Goal: Task Accomplishment & Management: Manage account settings

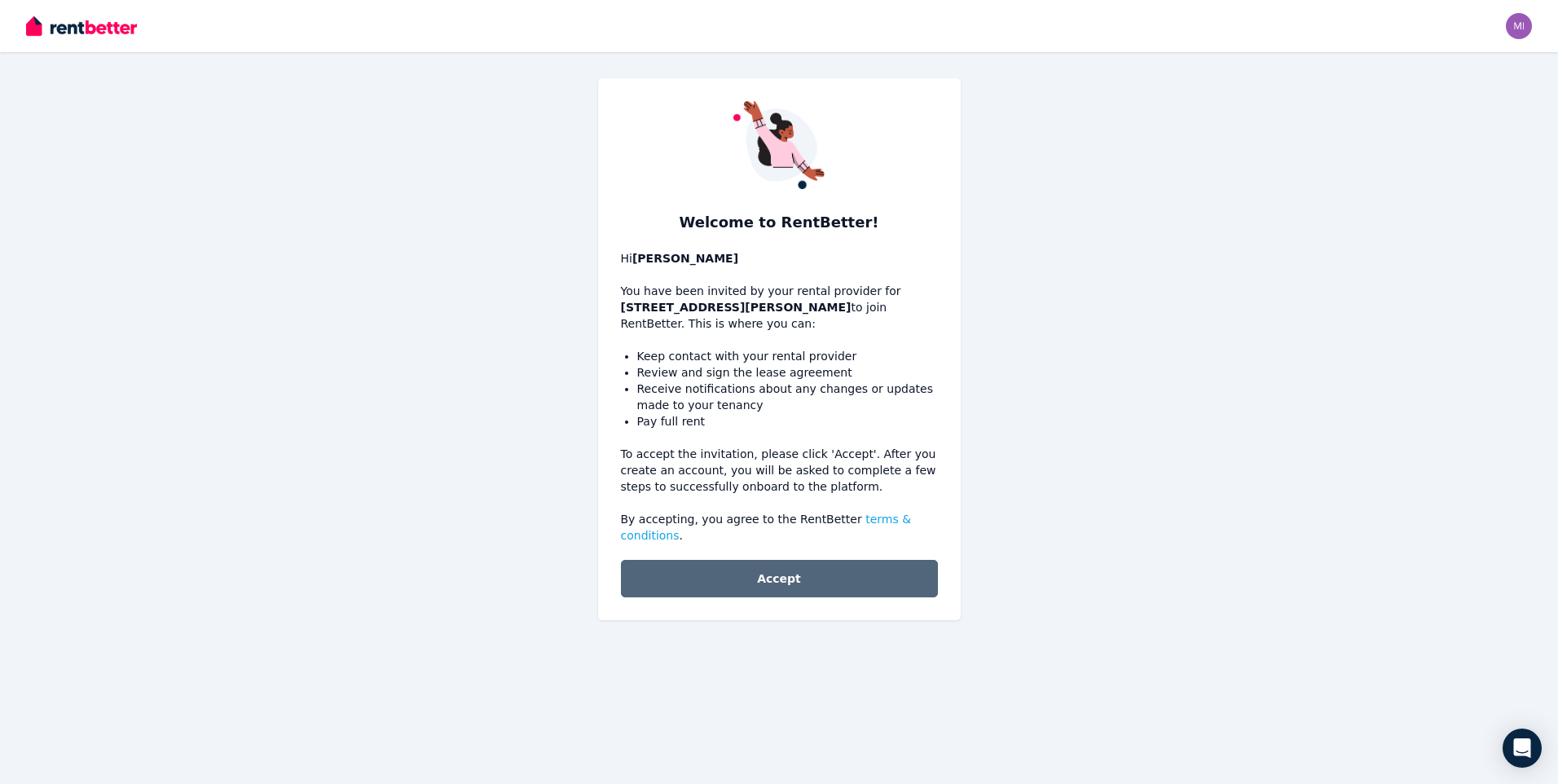
click at [786, 568] on button "Accept" at bounding box center [779, 578] width 317 height 38
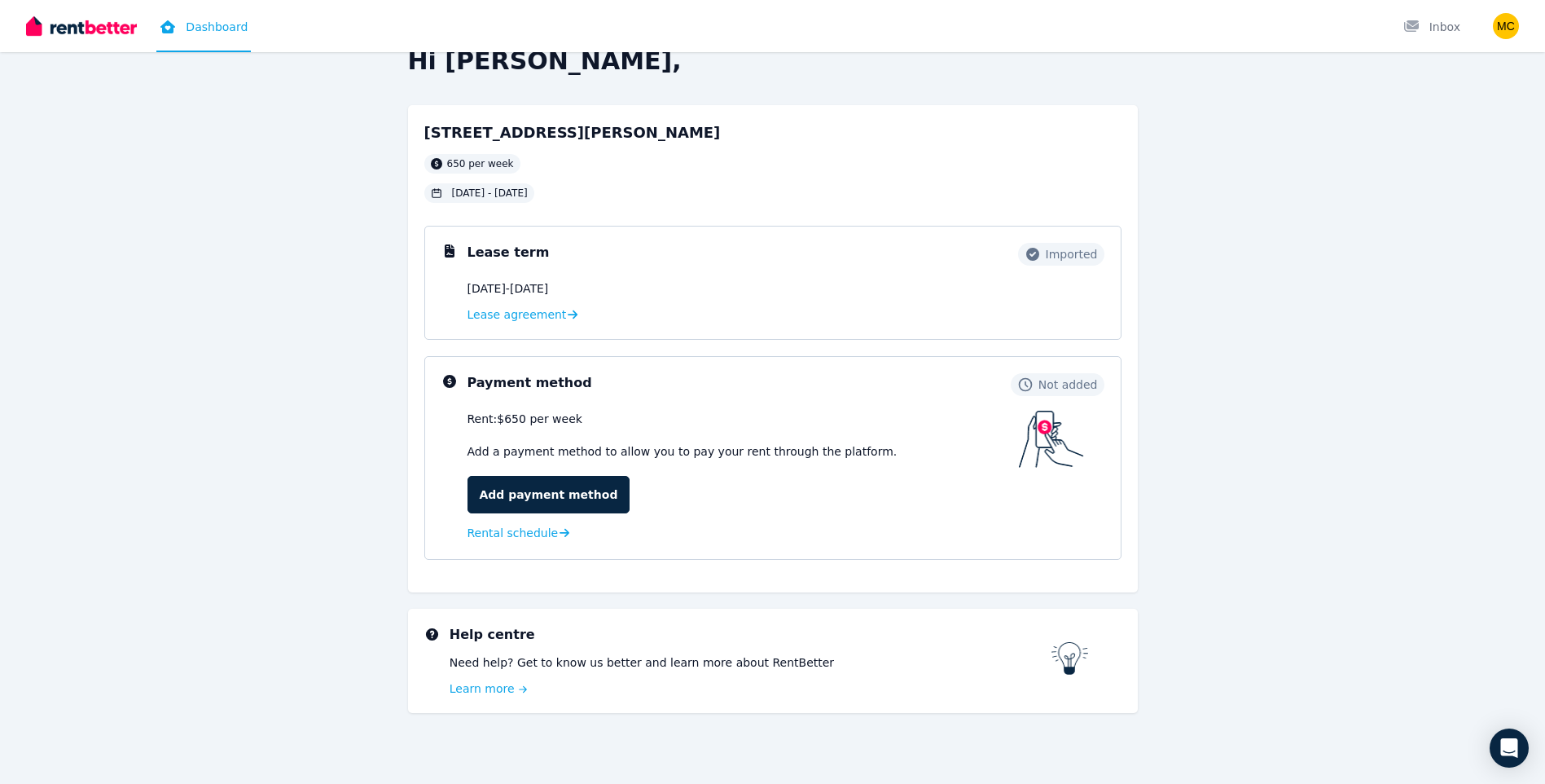
scroll to position [39, 0]
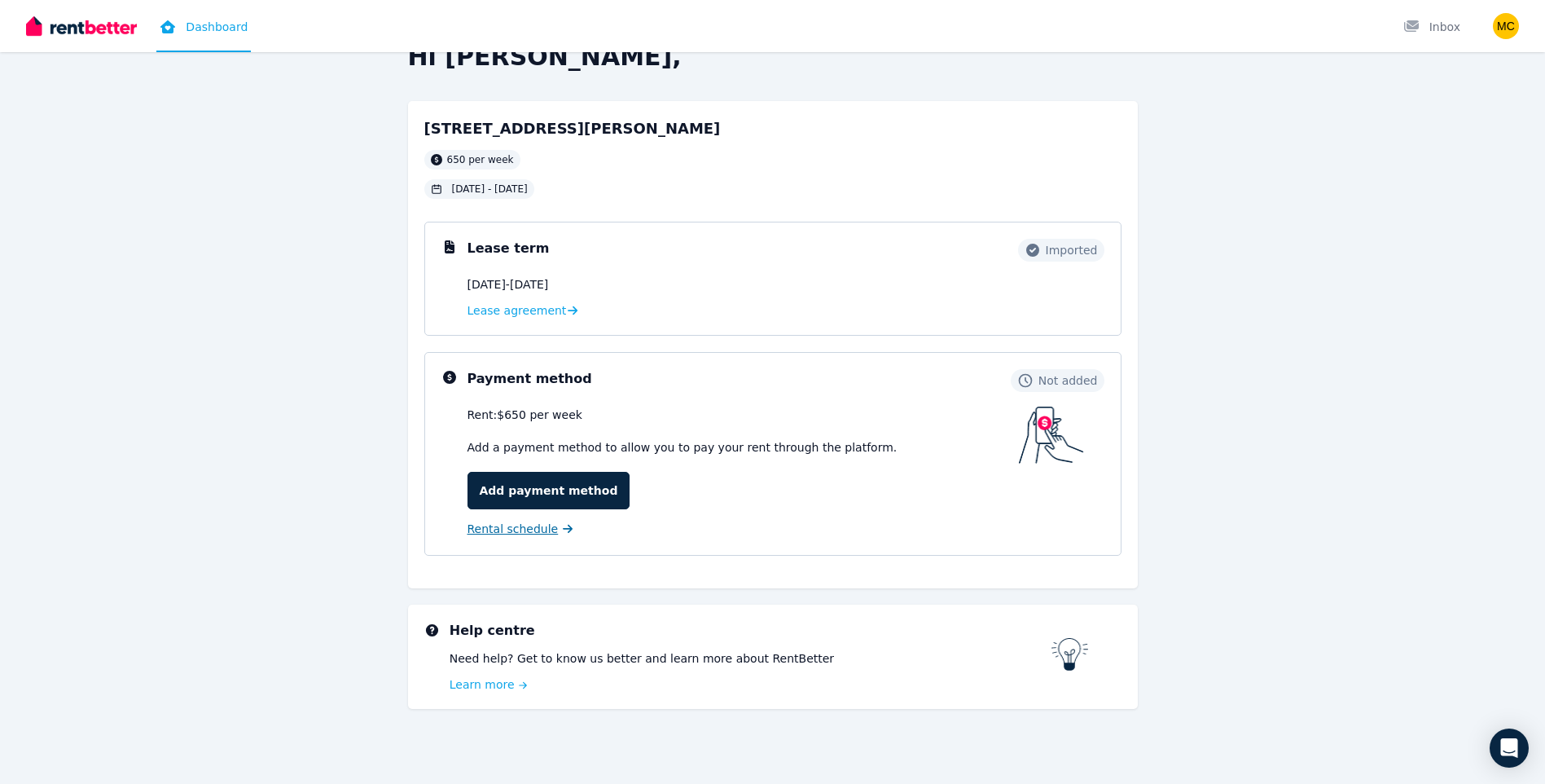
click at [481, 530] on span "Rental schedule" at bounding box center [513, 528] width 91 height 16
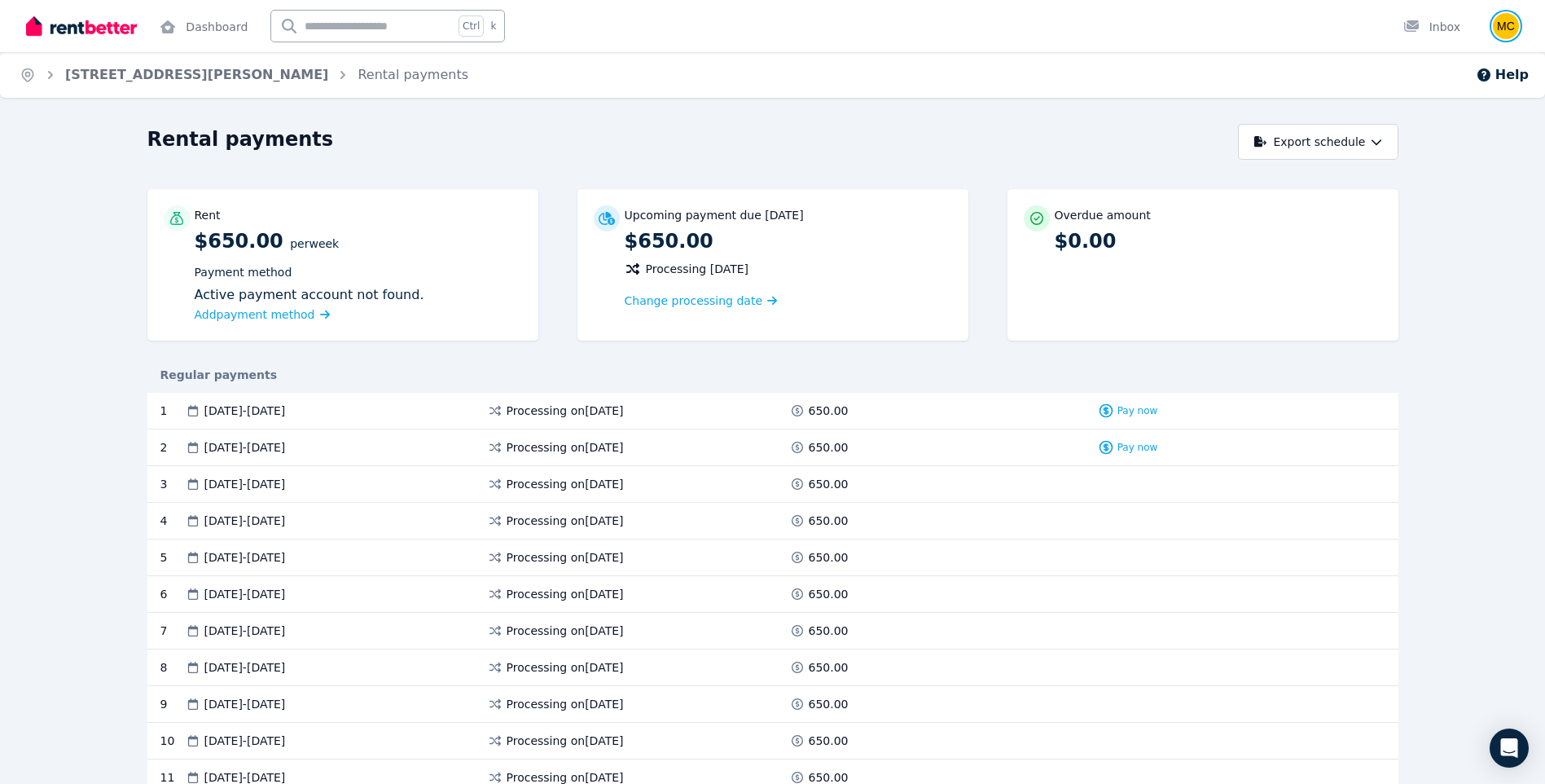
click at [1507, 28] on img "button" at bounding box center [1506, 26] width 26 height 26
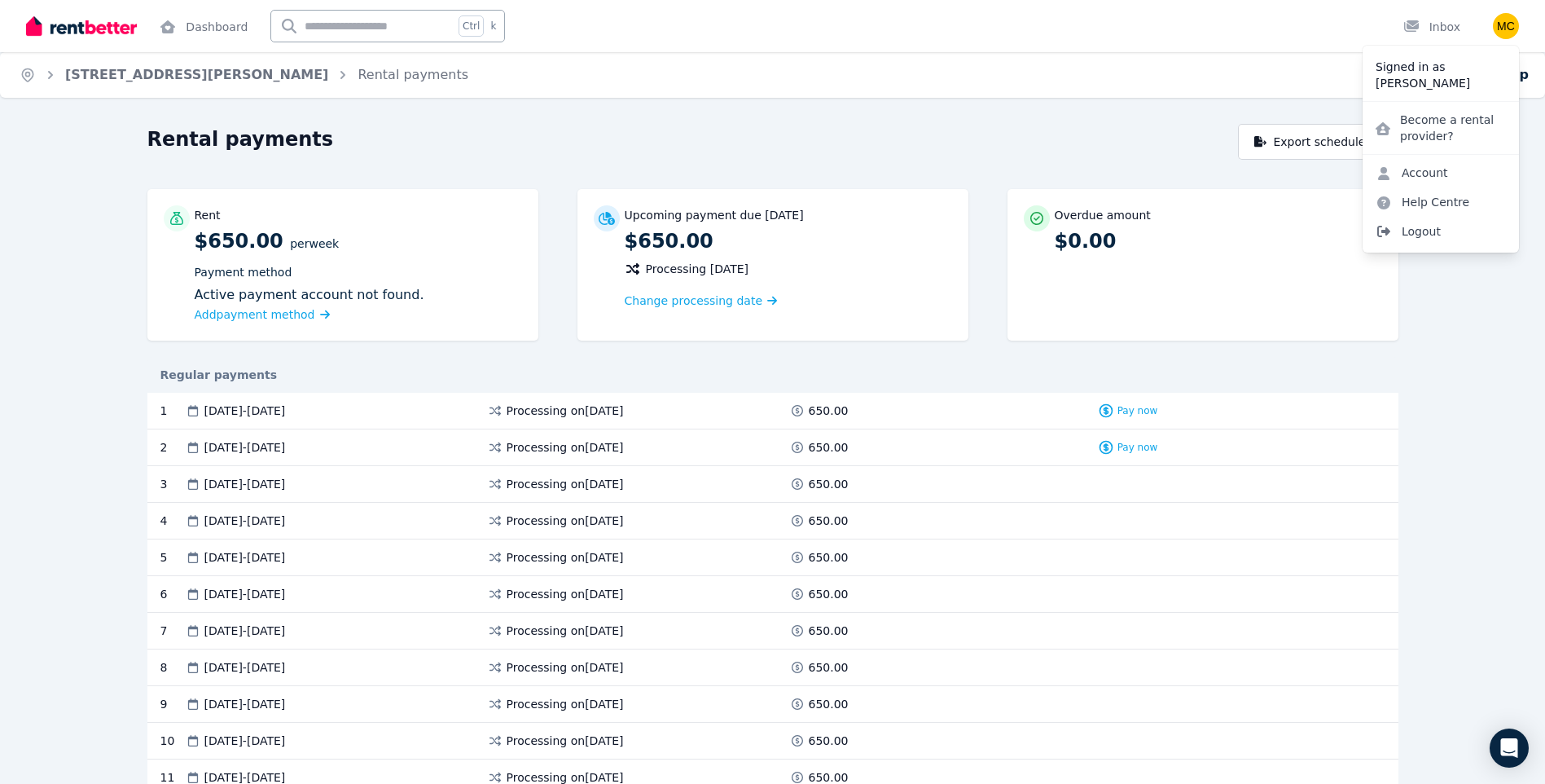
click at [1448, 234] on span "Logout" at bounding box center [1441, 231] width 157 height 29
